Goal: Find specific page/section: Find specific page/section

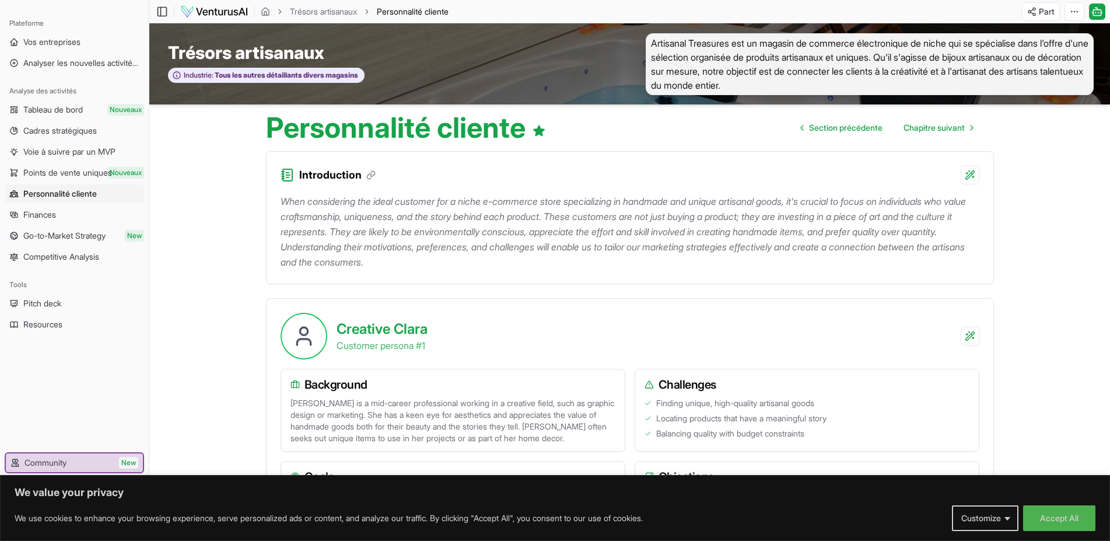
click at [1049, 515] on body "We value your privacy We use cookies to enhance your browsing experience, serve…" at bounding box center [555, 270] width 1110 height 541
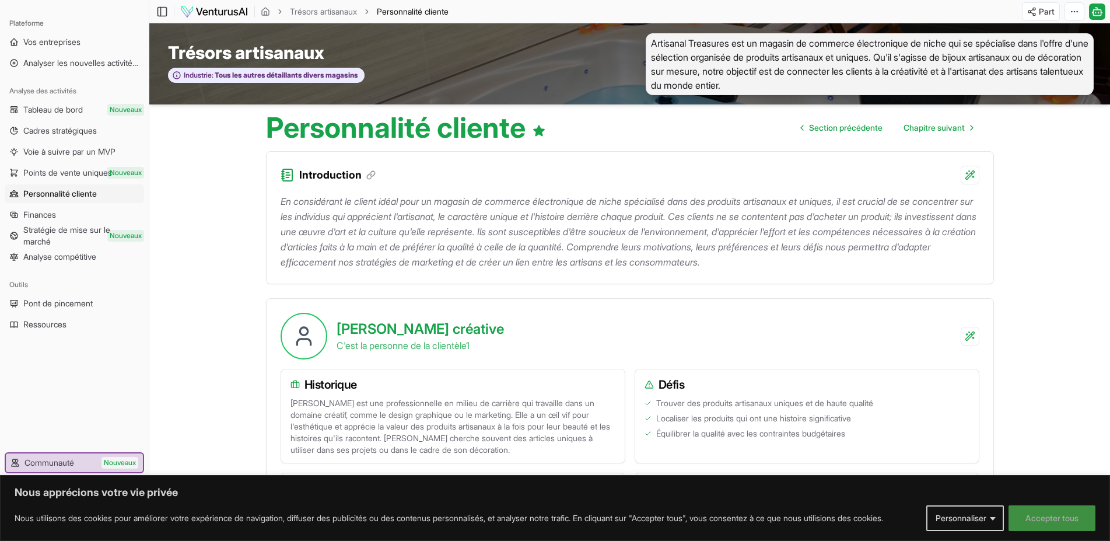
click at [1030, 516] on button "Accepter tous" at bounding box center [1051, 518] width 87 height 26
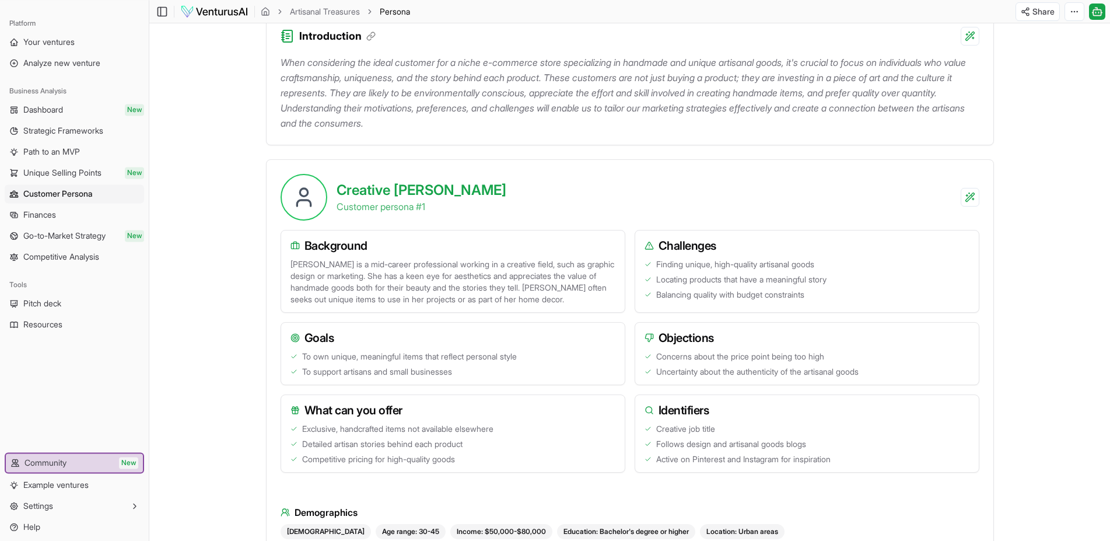
scroll to position [59, 0]
